Goal: Task Accomplishment & Management: Use online tool/utility

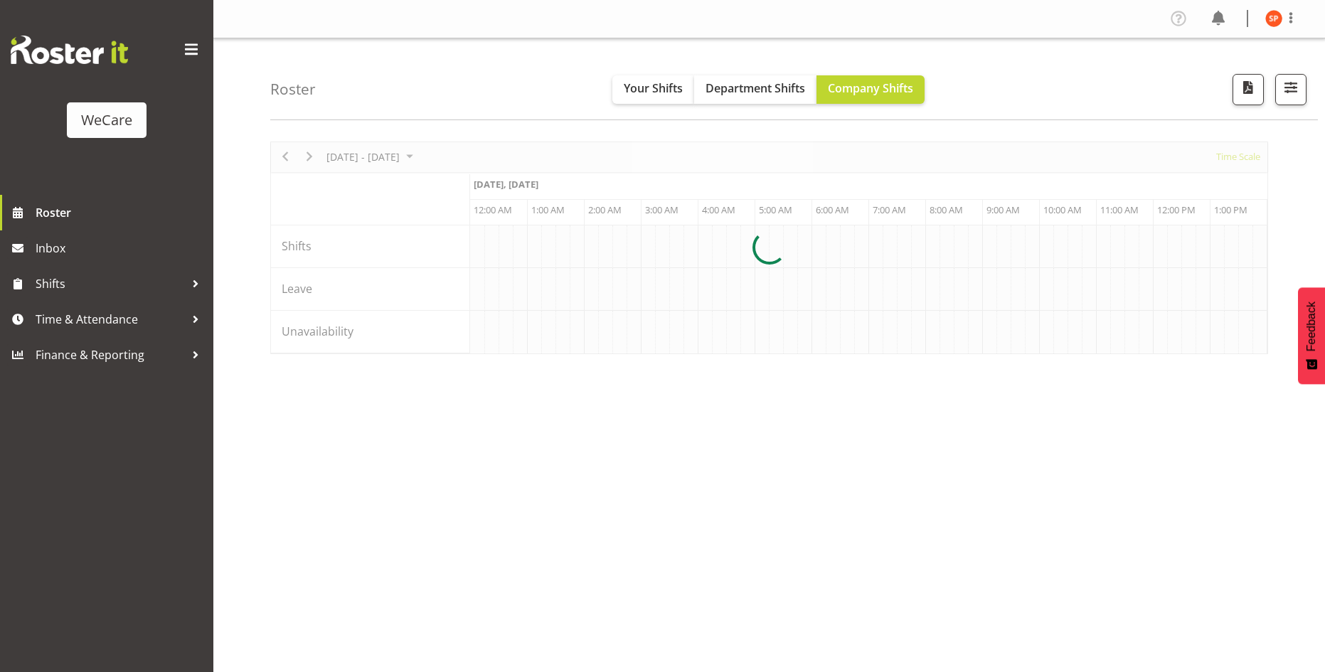
select select "shiftH"
click at [1286, 90] on span "button" at bounding box center [1291, 87] width 18 height 18
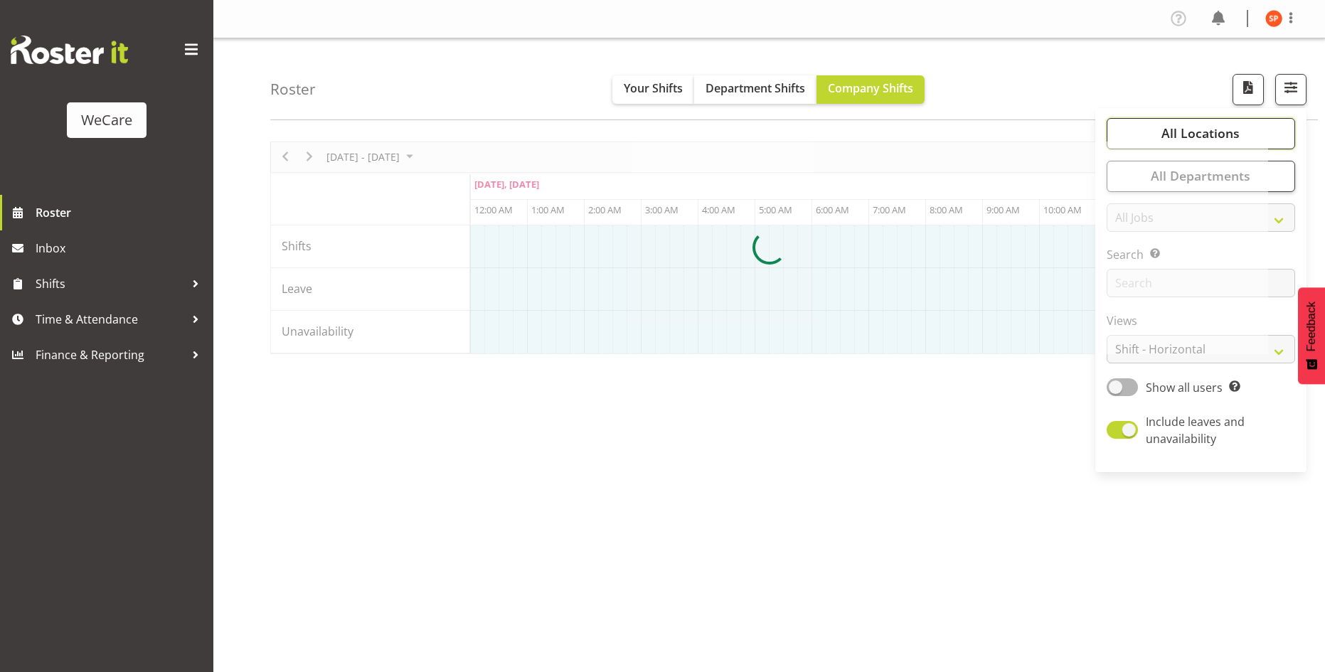
click at [1218, 133] on span "All Locations" at bounding box center [1201, 133] width 78 height 17
click at [1165, 174] on div at bounding box center [769, 248] width 998 height 213
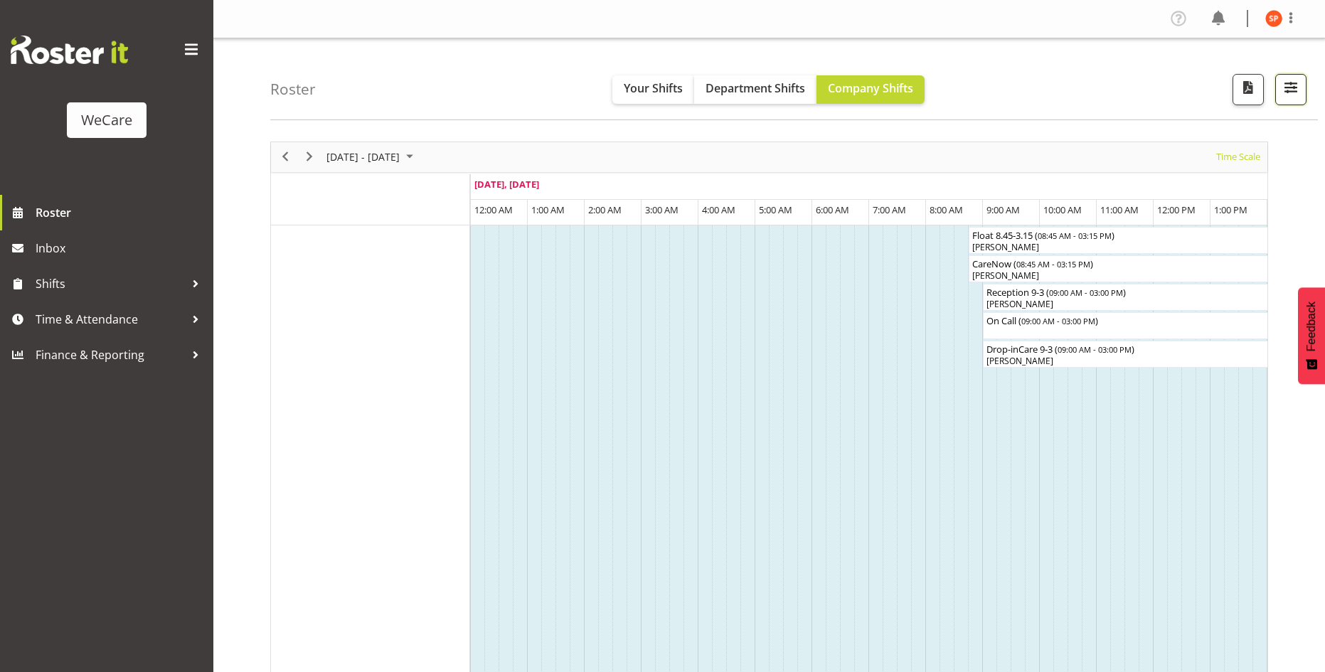
click at [1296, 88] on span "button" at bounding box center [1291, 87] width 18 height 18
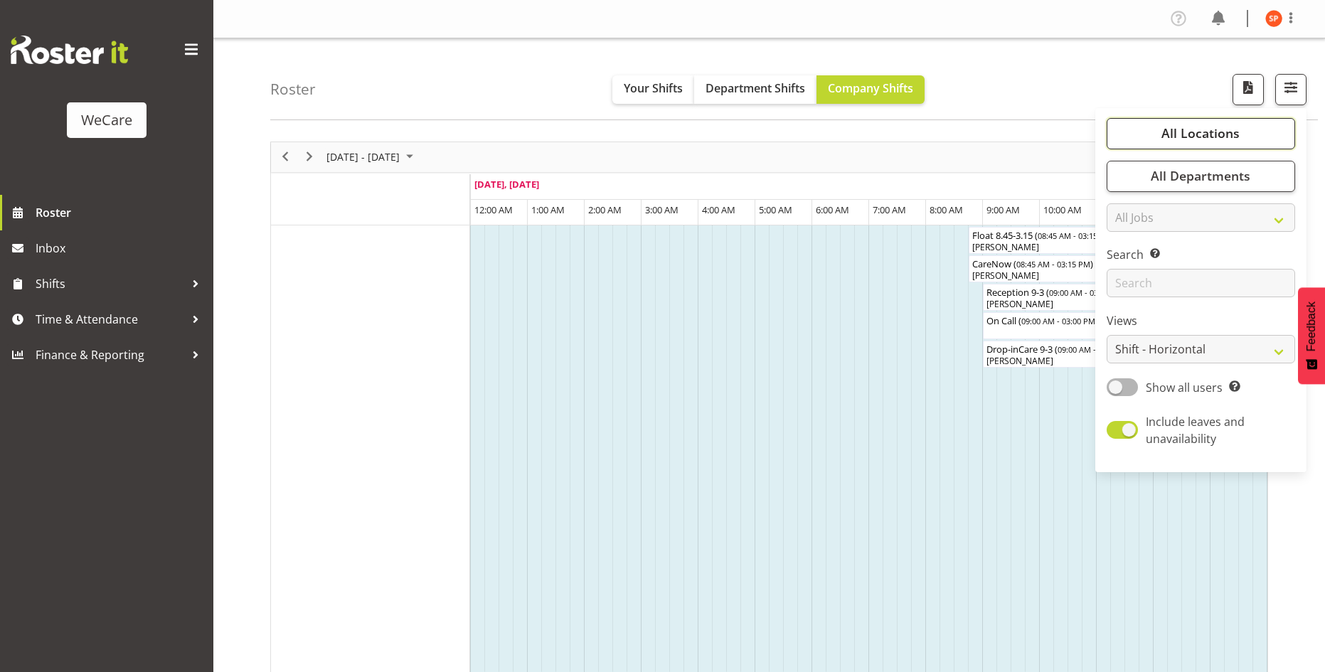
click at [1167, 136] on span "All Locations" at bounding box center [1201, 133] width 78 height 17
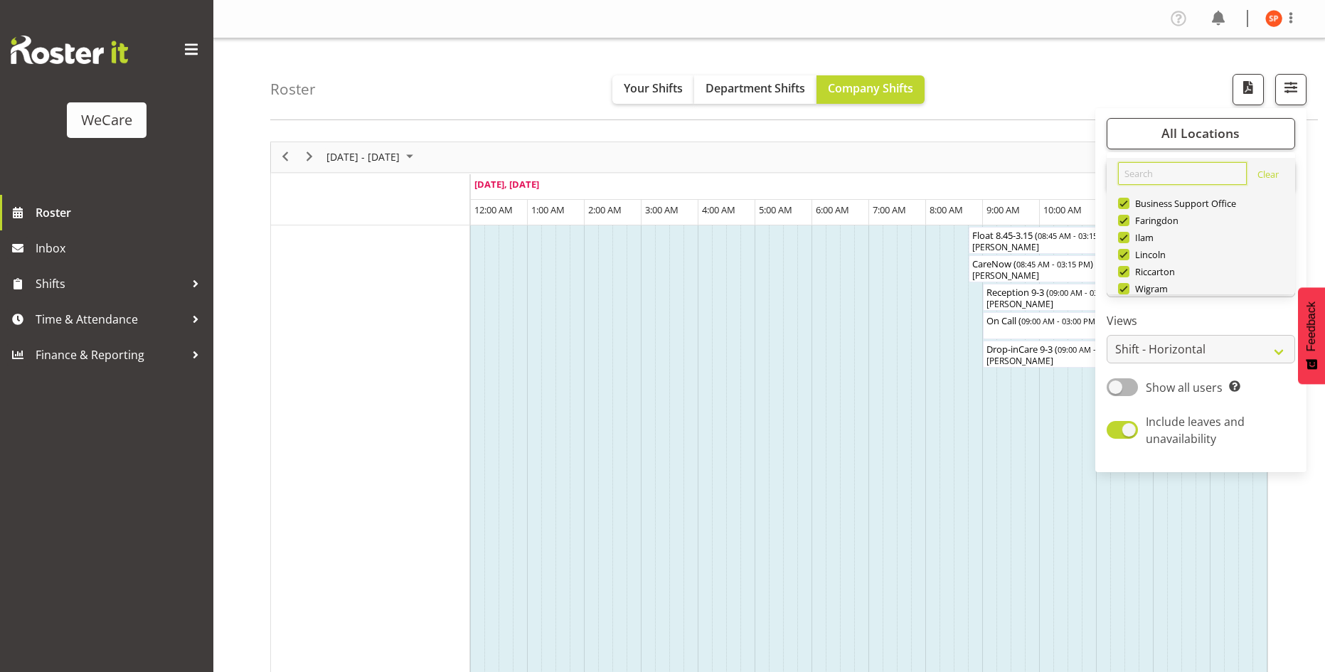
click at [1150, 178] on input "text" at bounding box center [1182, 173] width 129 height 23
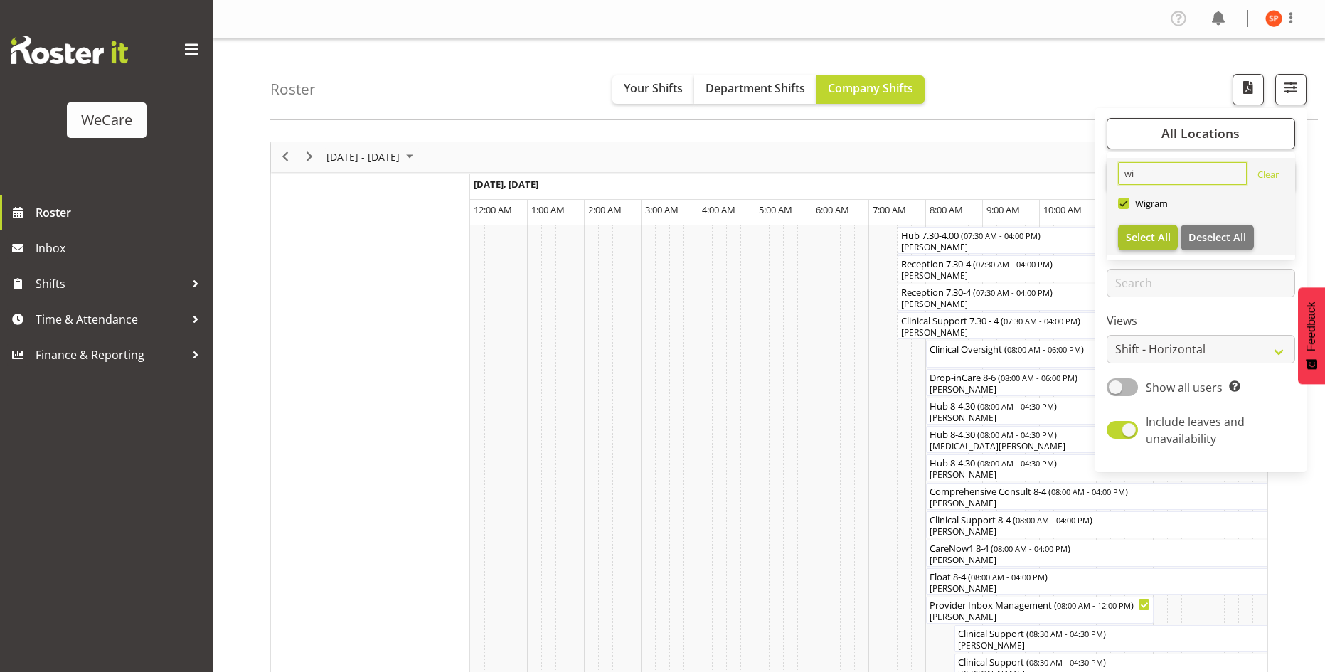
type input "wi"
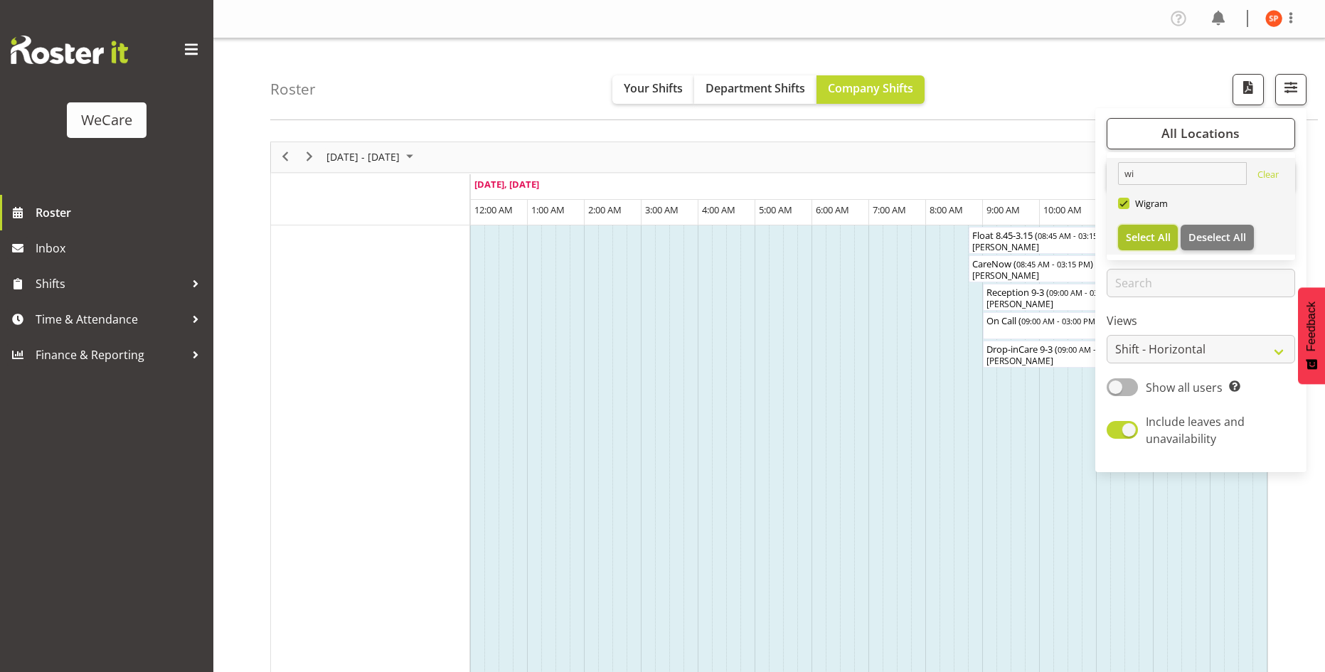
click at [1151, 235] on span "Select All" at bounding box center [1148, 238] width 45 height 14
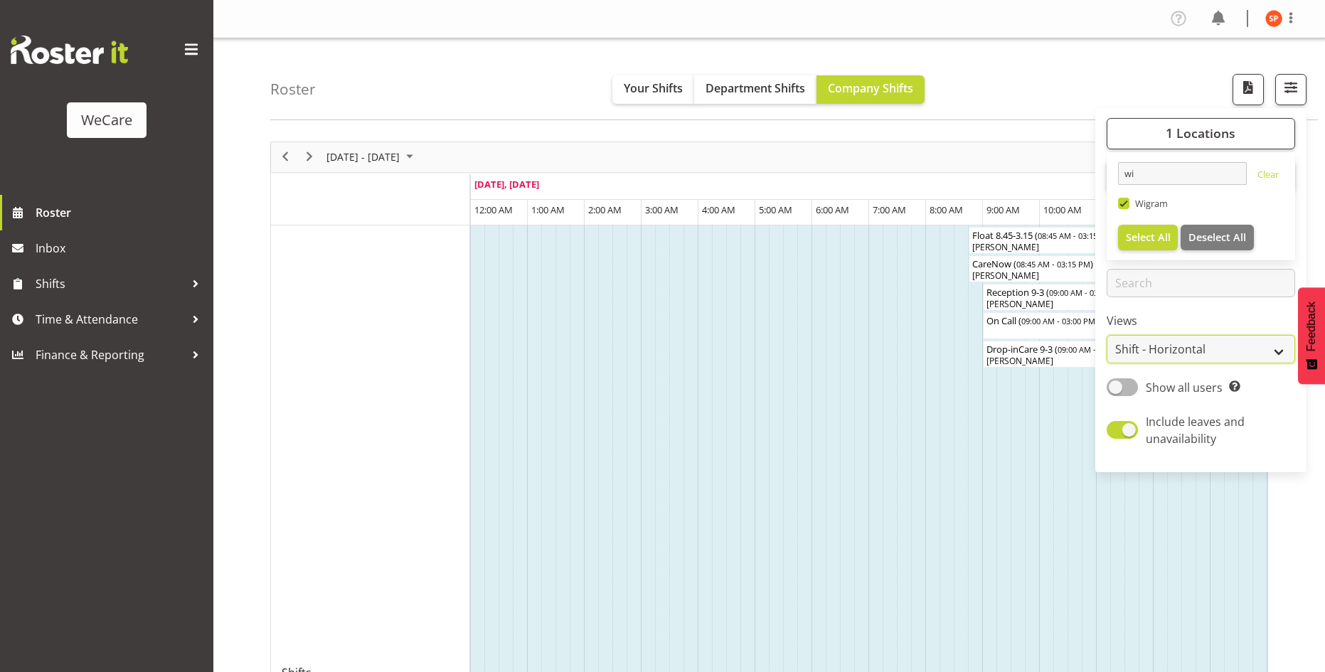
click at [1152, 351] on select "Staff Role Shift - Horizontal Shift - Vertical Staff - Location" at bounding box center [1201, 349] width 189 height 28
select select "staff"
click at [1108, 335] on select "Staff Role Shift - Horizontal Shift - Vertical Staff - Location" at bounding box center [1201, 349] width 189 height 28
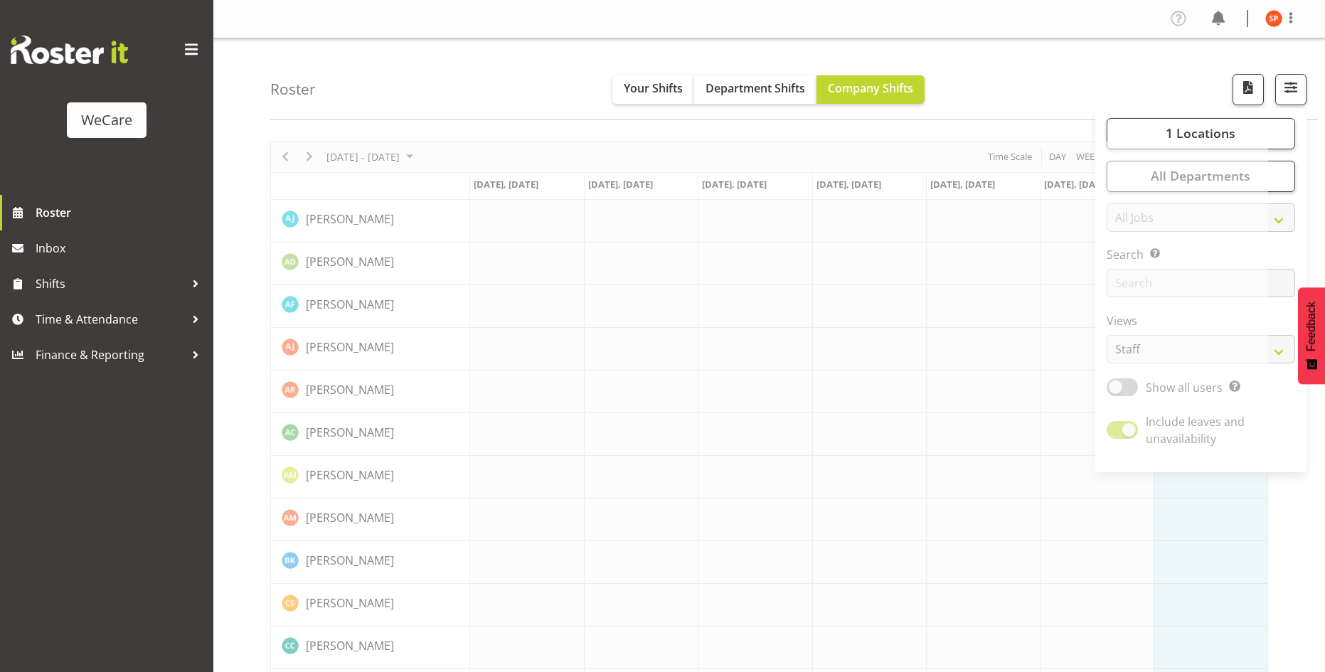
click at [1094, 58] on div "Roster Your Shifts Department Shifts Company Shifts 1 Locations wi [GEOGRAPHIC_…" at bounding box center [794, 79] width 1048 height 82
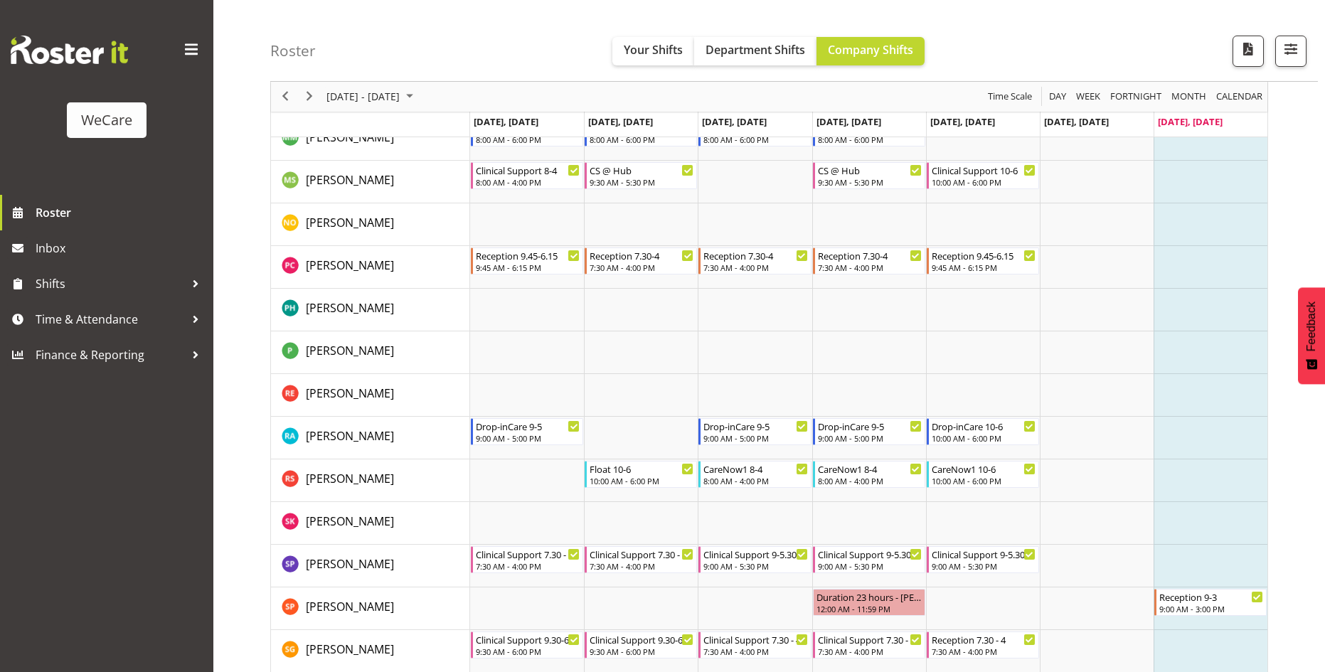
scroll to position [990, 0]
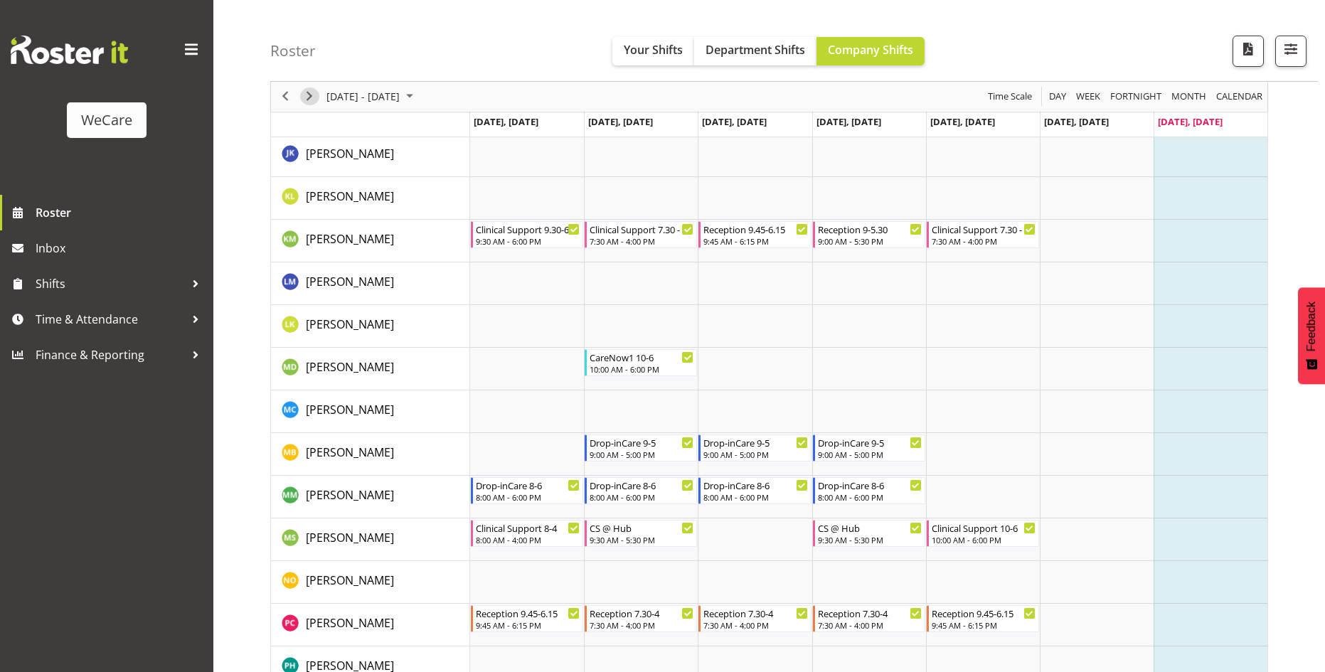
click at [307, 92] on span "Next" at bounding box center [309, 97] width 17 height 18
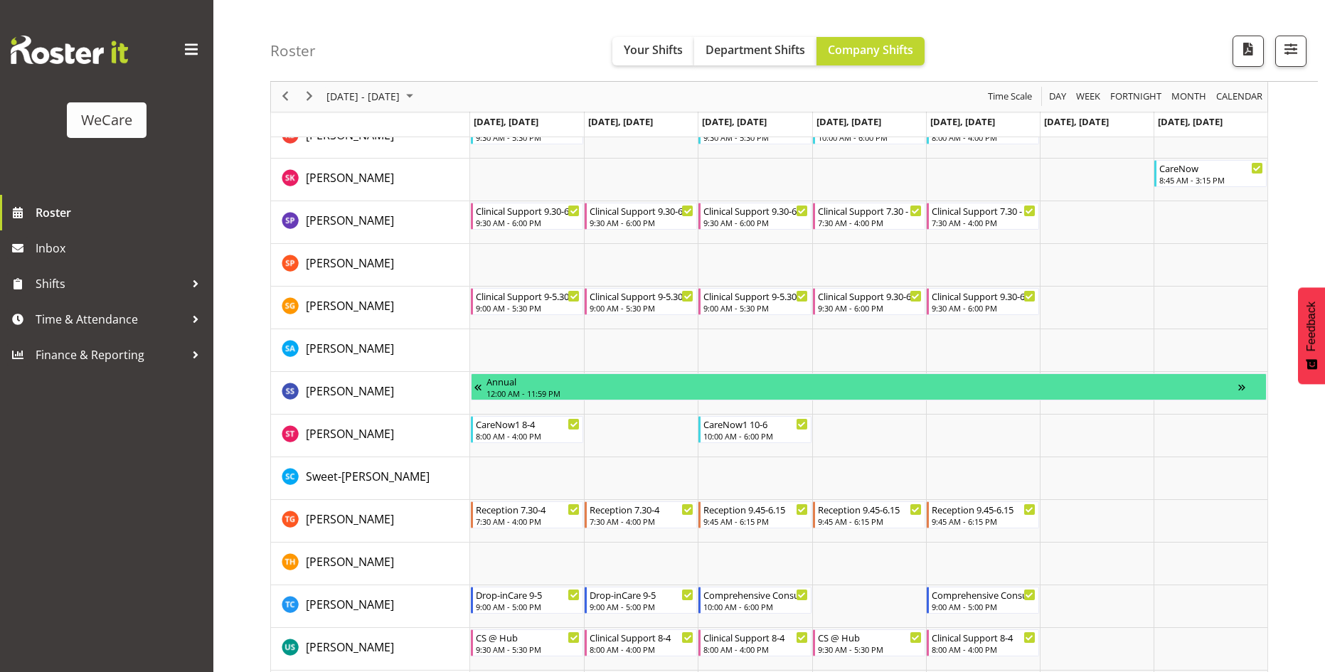
scroll to position [1473, 0]
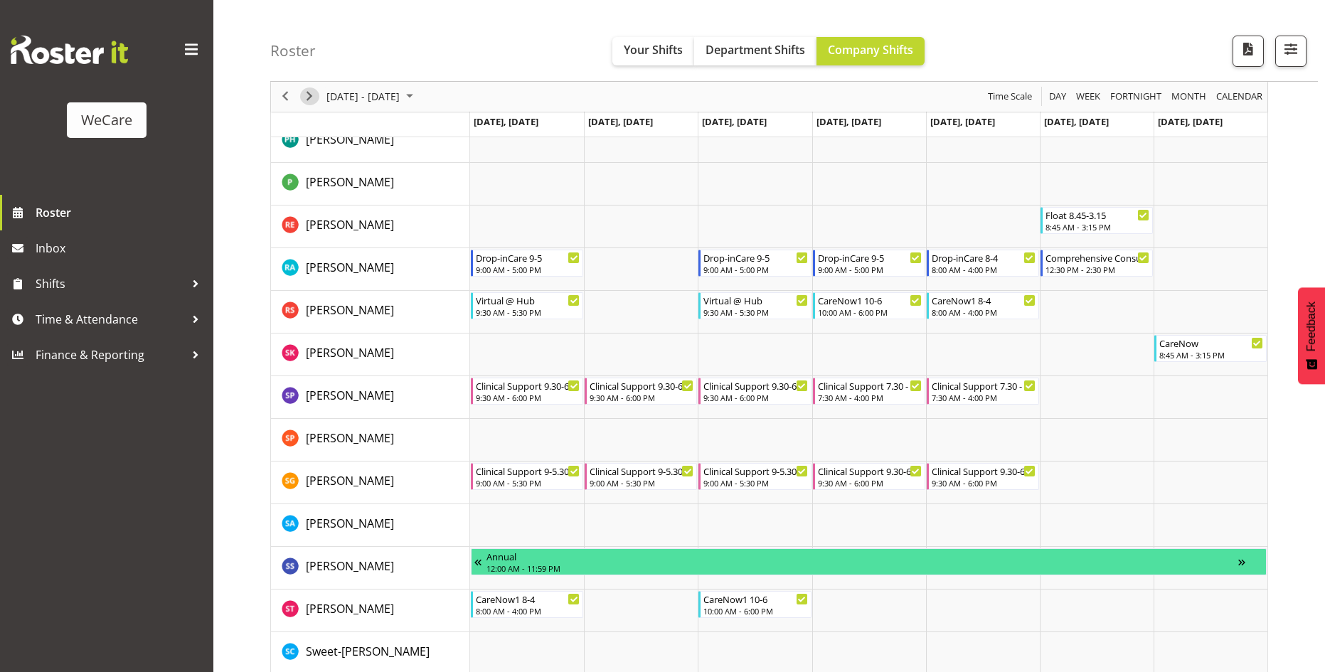
click at [307, 97] on span "Next" at bounding box center [309, 97] width 17 height 18
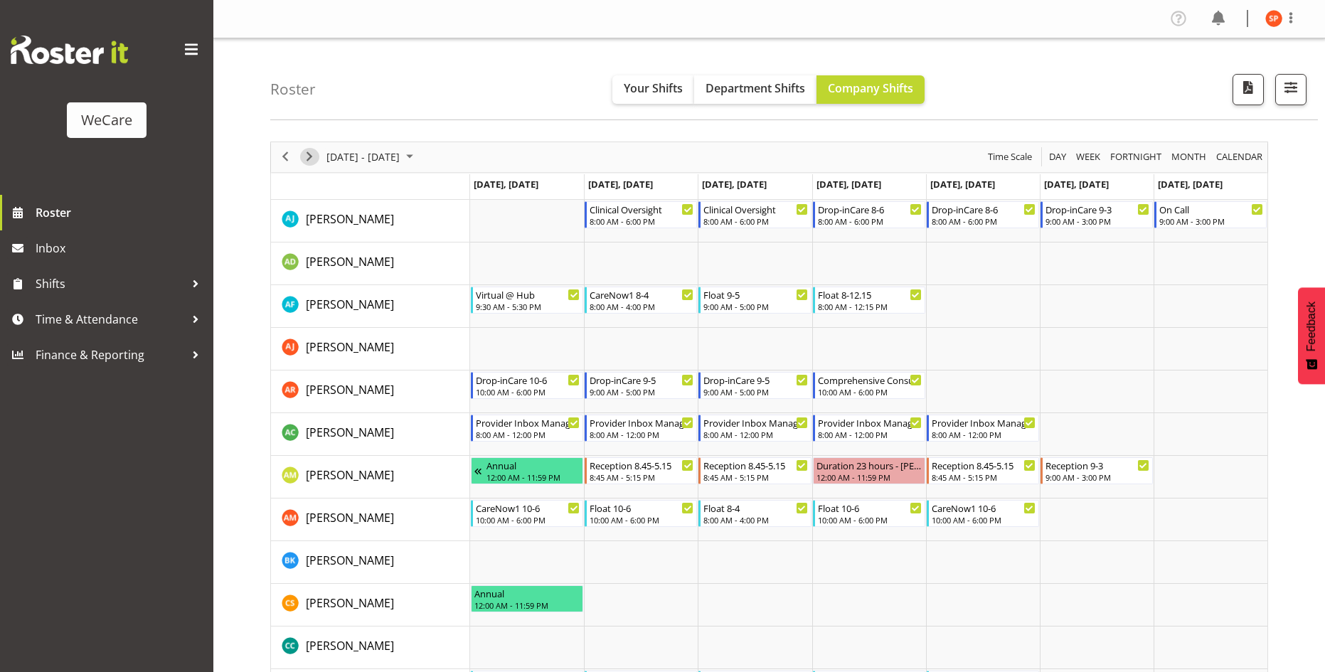
click at [309, 157] on span "Next" at bounding box center [309, 157] width 17 height 18
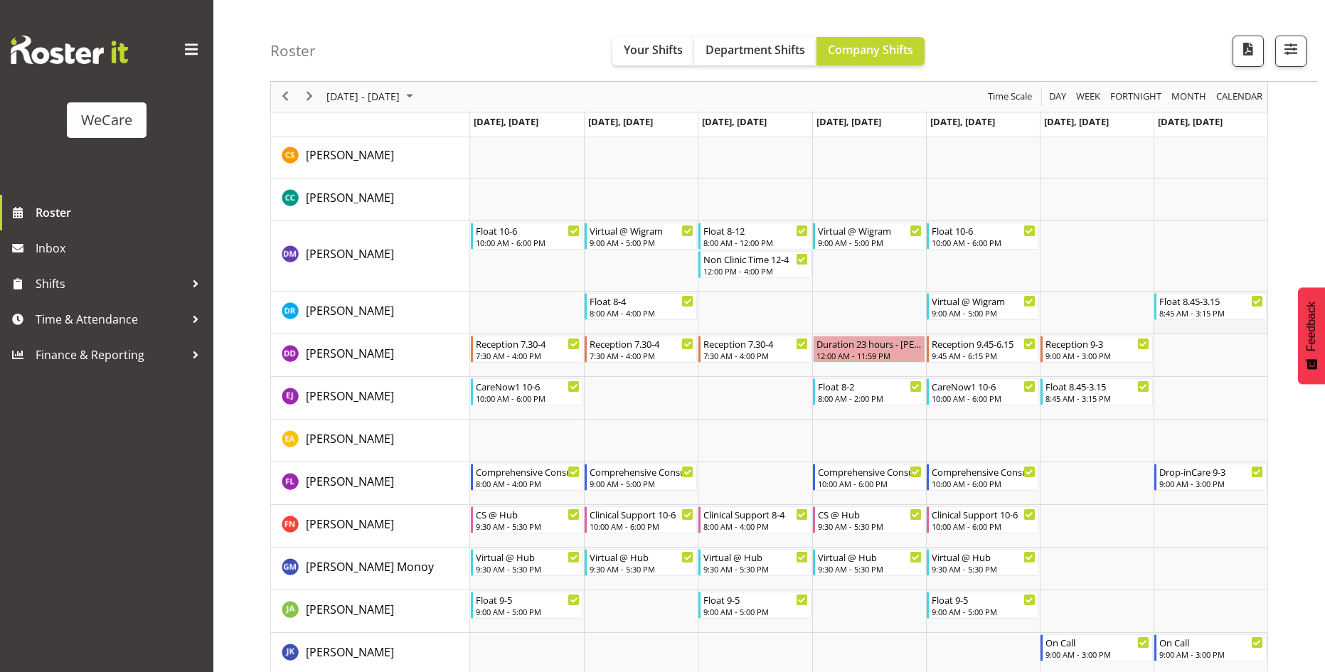
scroll to position [427, 0]
